Goal: Obtain resource: Obtain resource

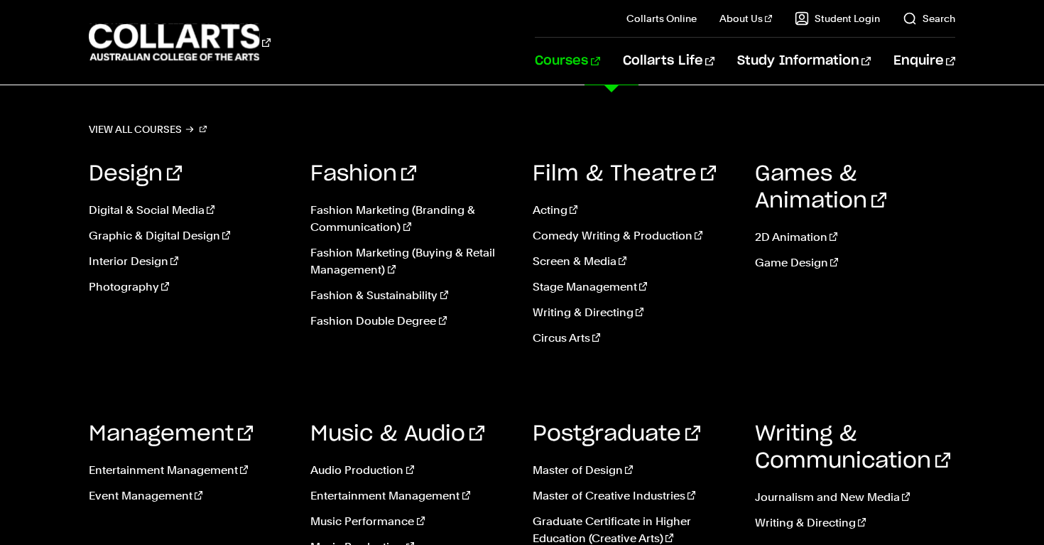
scroll to position [122, 0]
click at [381, 541] on link "Music Production" at bounding box center [410, 546] width 201 height 17
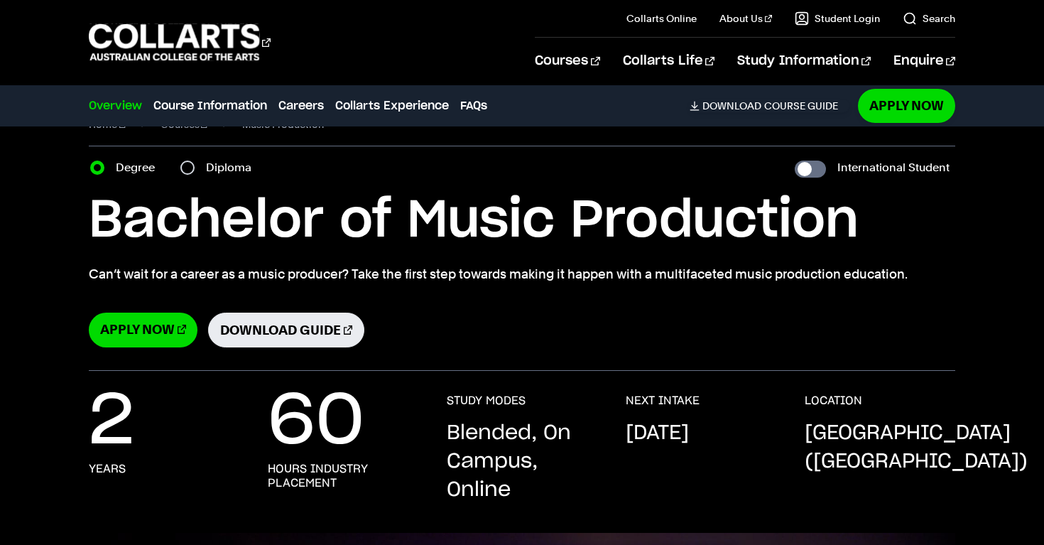
scroll to position [25, 0]
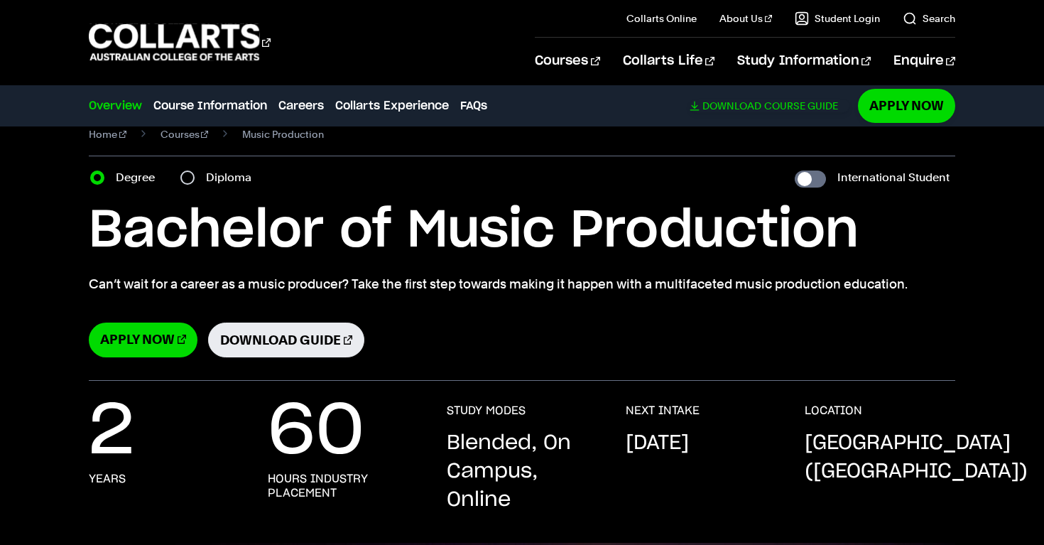
click at [767, 108] on link "Download Course Guide" at bounding box center [770, 105] width 160 height 13
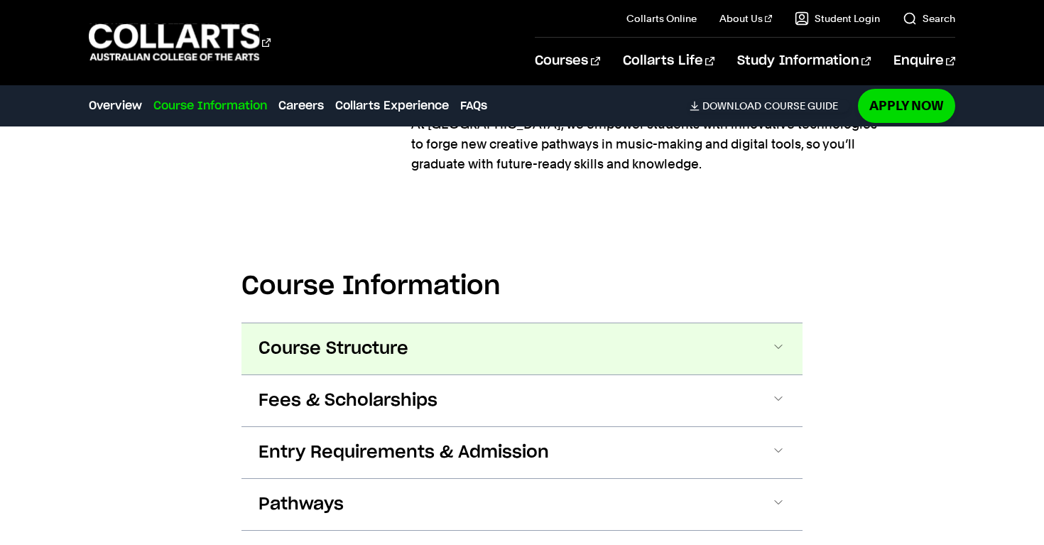
click at [403, 323] on button "Course Structure" at bounding box center [522, 348] width 561 height 51
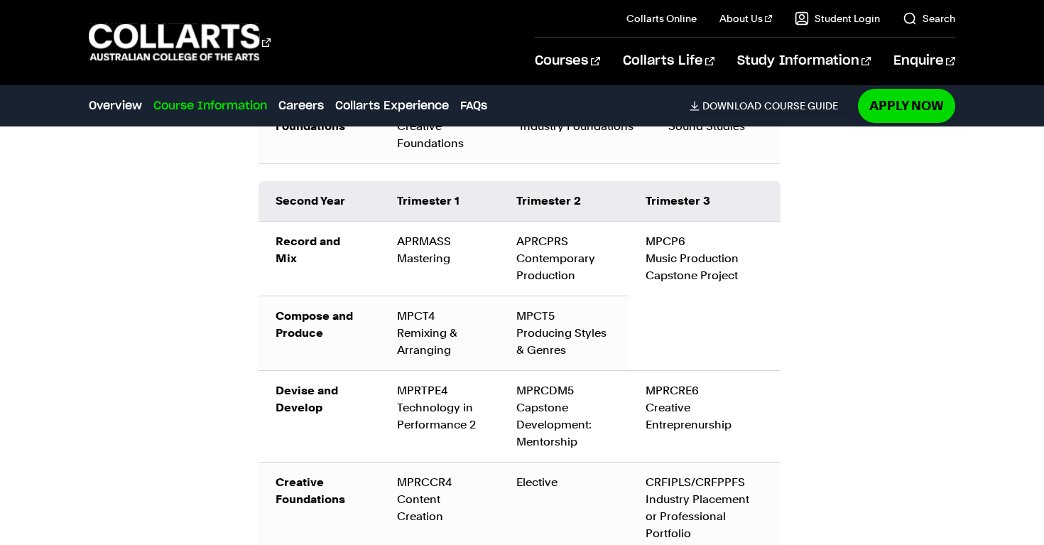
scroll to position [2493, 0]
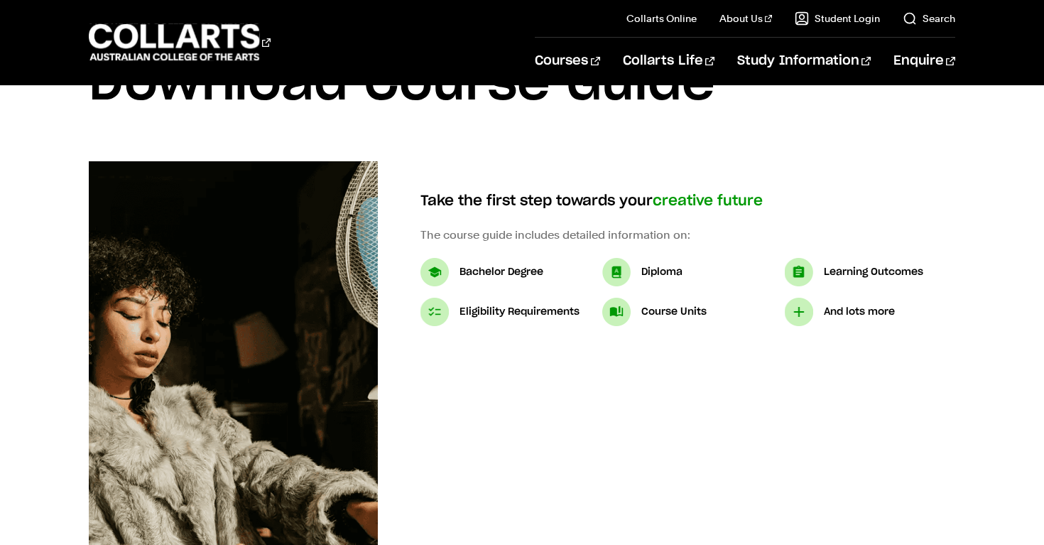
scroll to position [89, 0]
